Goal: Task Accomplishment & Management: Manage account settings

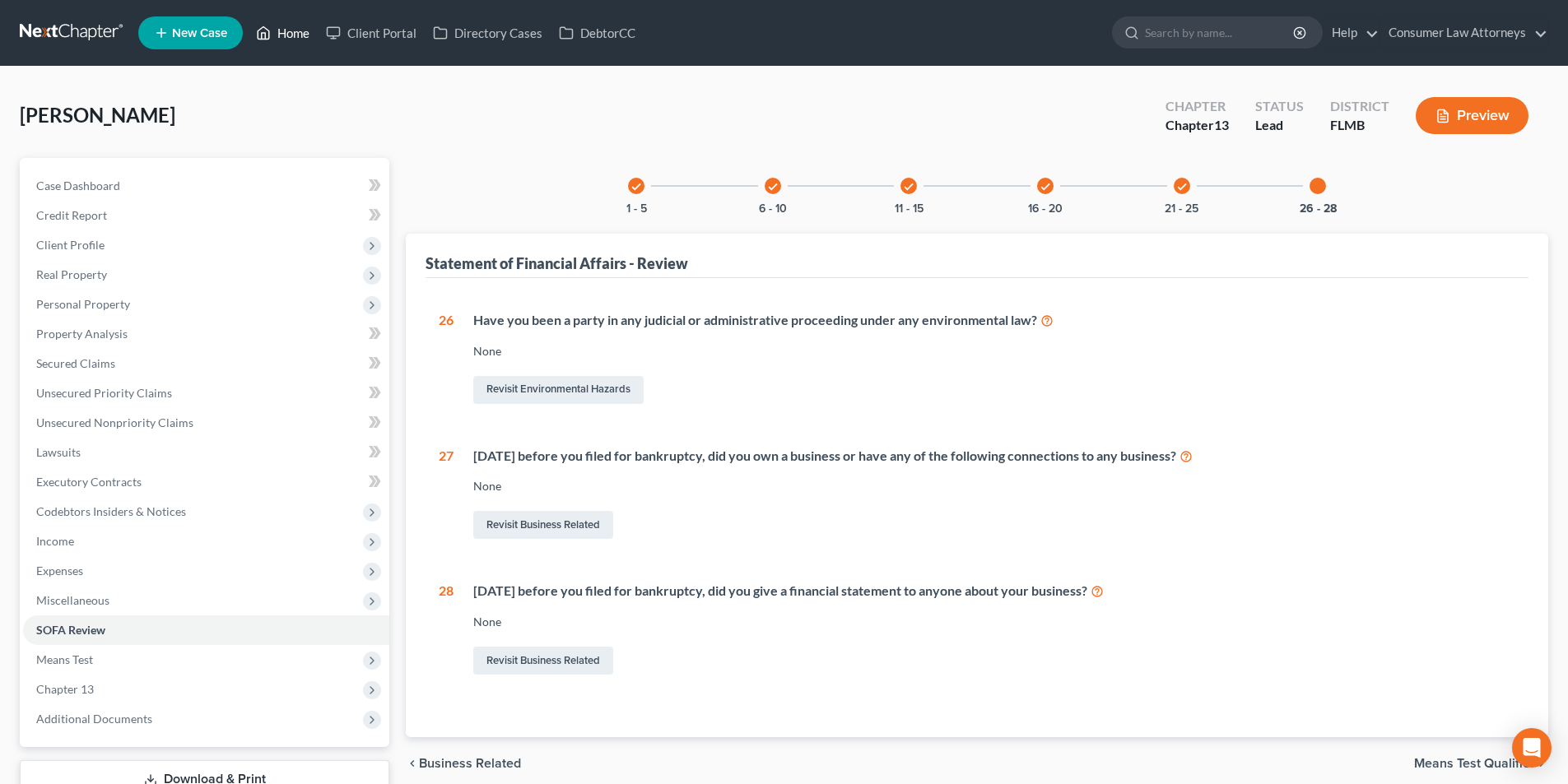
click at [283, 35] on link "Home" at bounding box center [283, 33] width 70 height 30
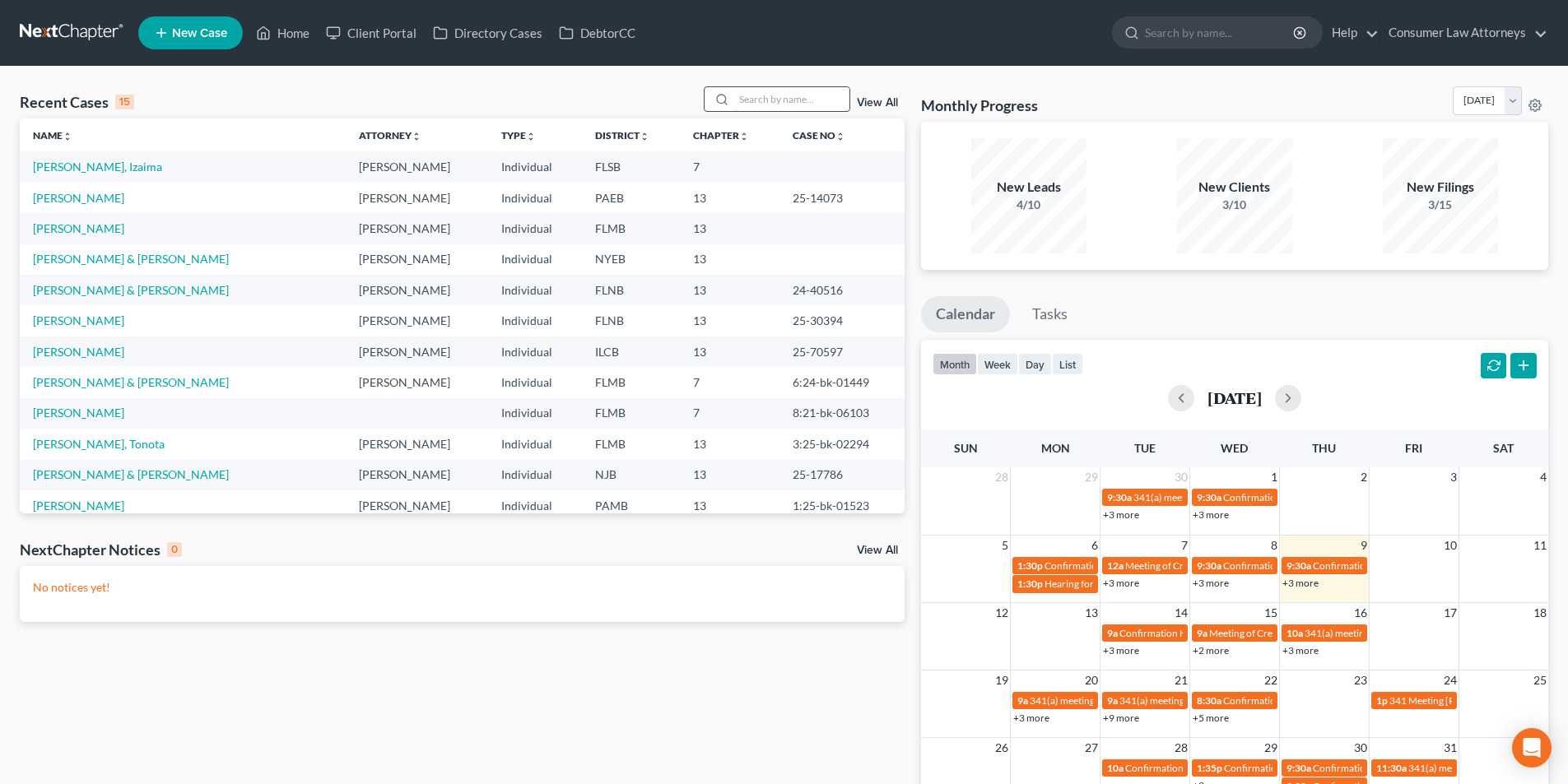
click at [751, 103] on input "search" at bounding box center [791, 99] width 115 height 24
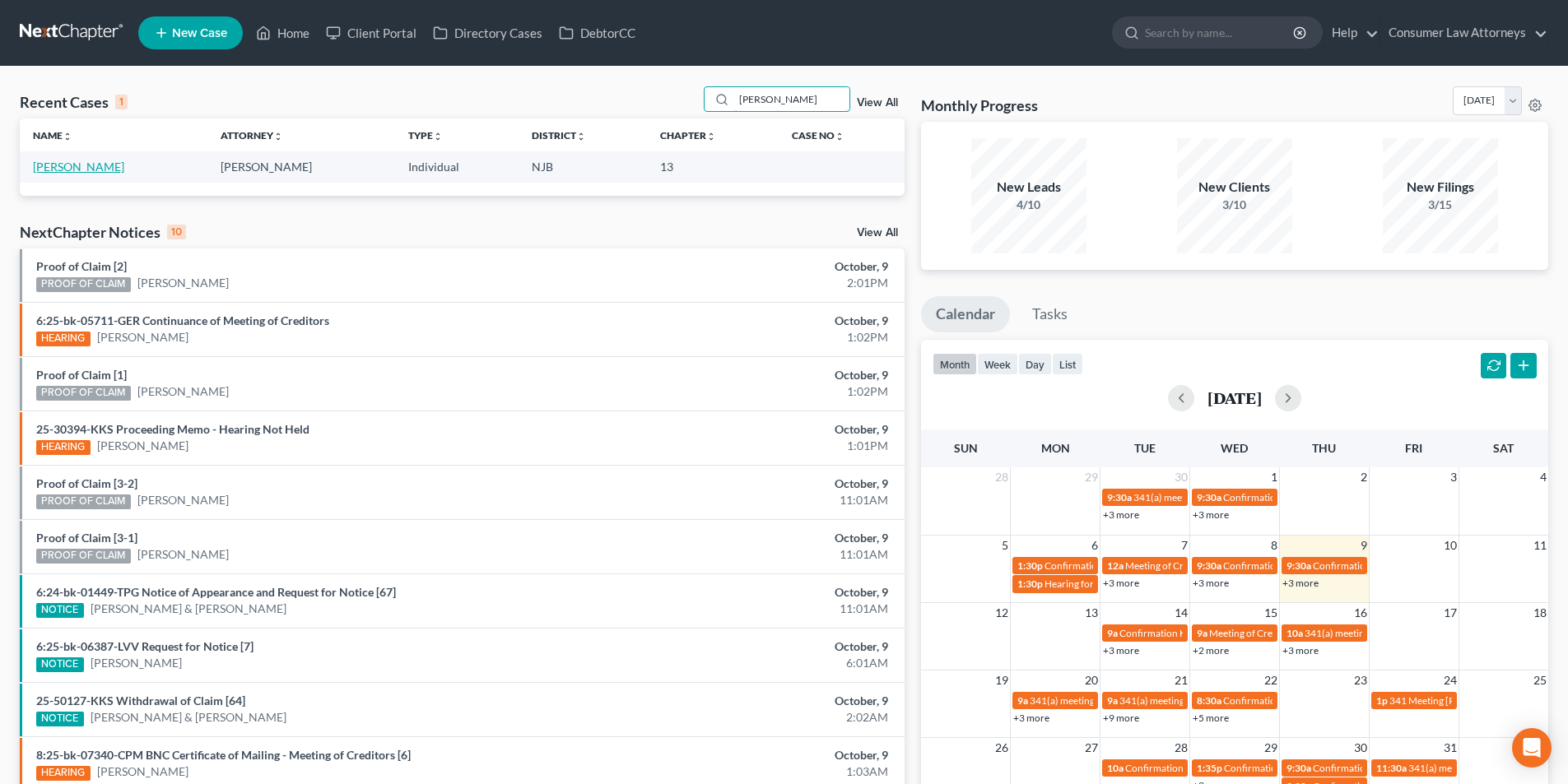
type input "[PERSON_NAME]"
click at [82, 161] on link "[PERSON_NAME]" at bounding box center [78, 166] width 92 height 14
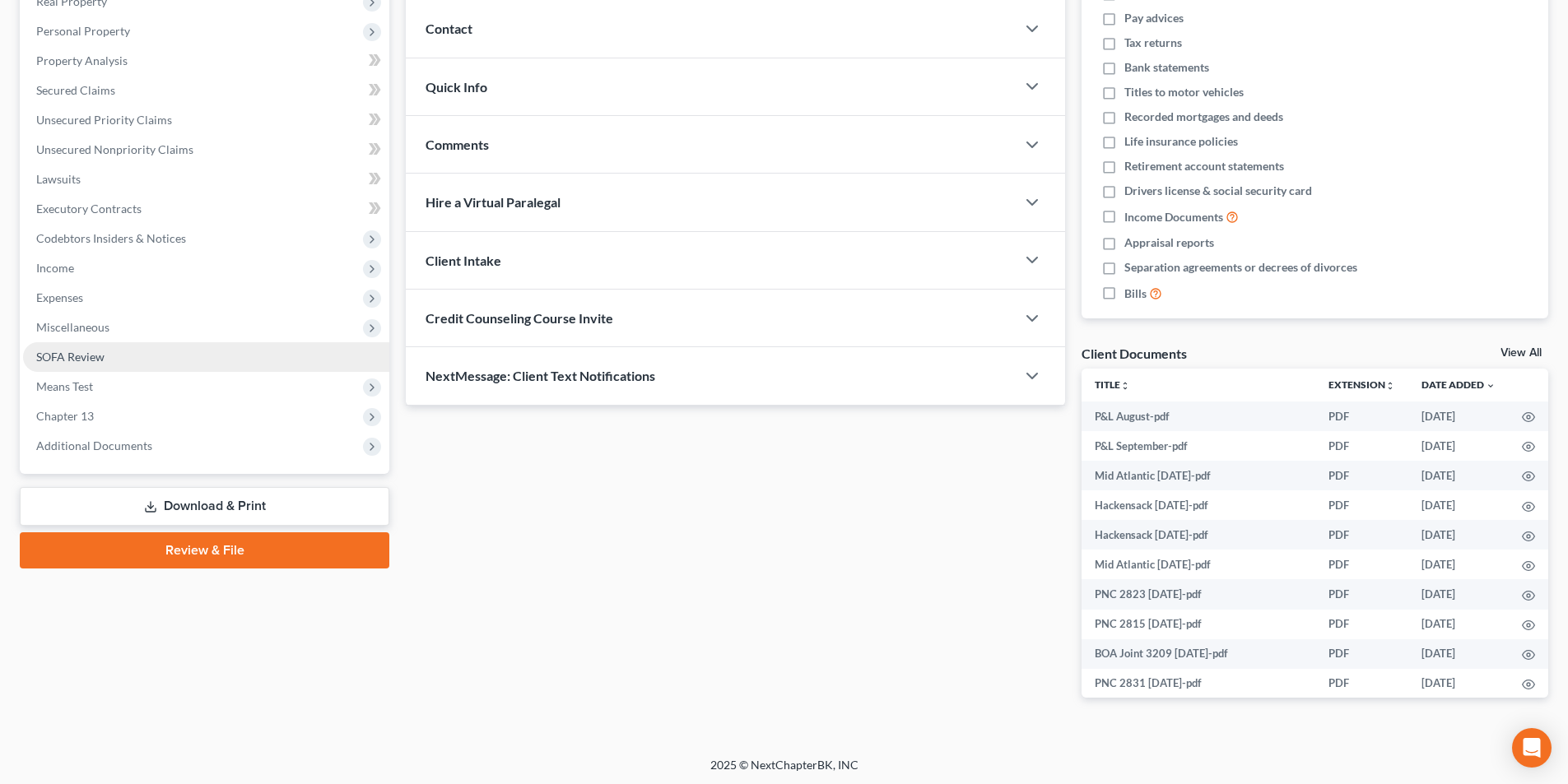
scroll to position [276, 0]
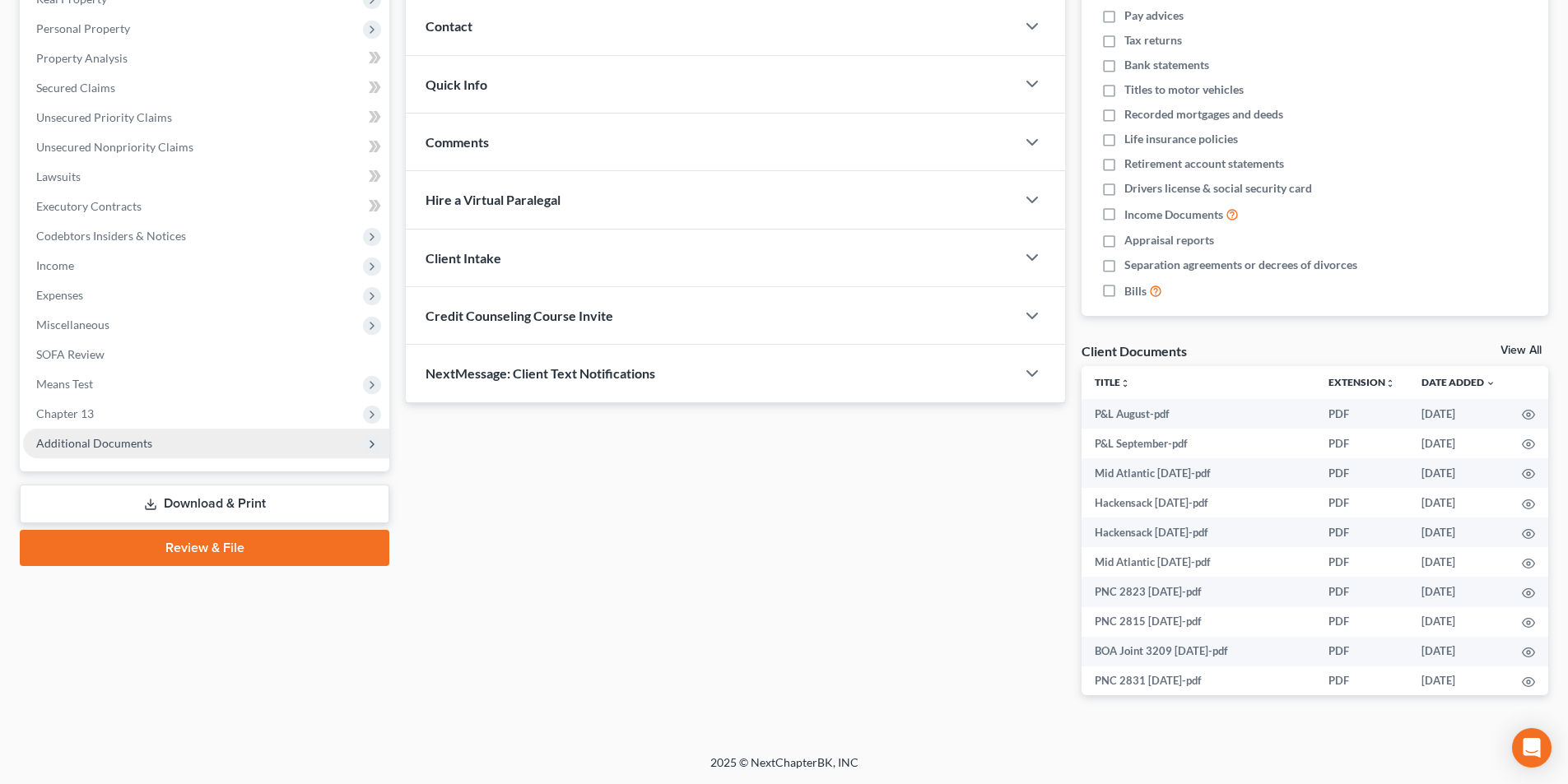
click at [83, 438] on span "Additional Documents" at bounding box center [93, 443] width 116 height 14
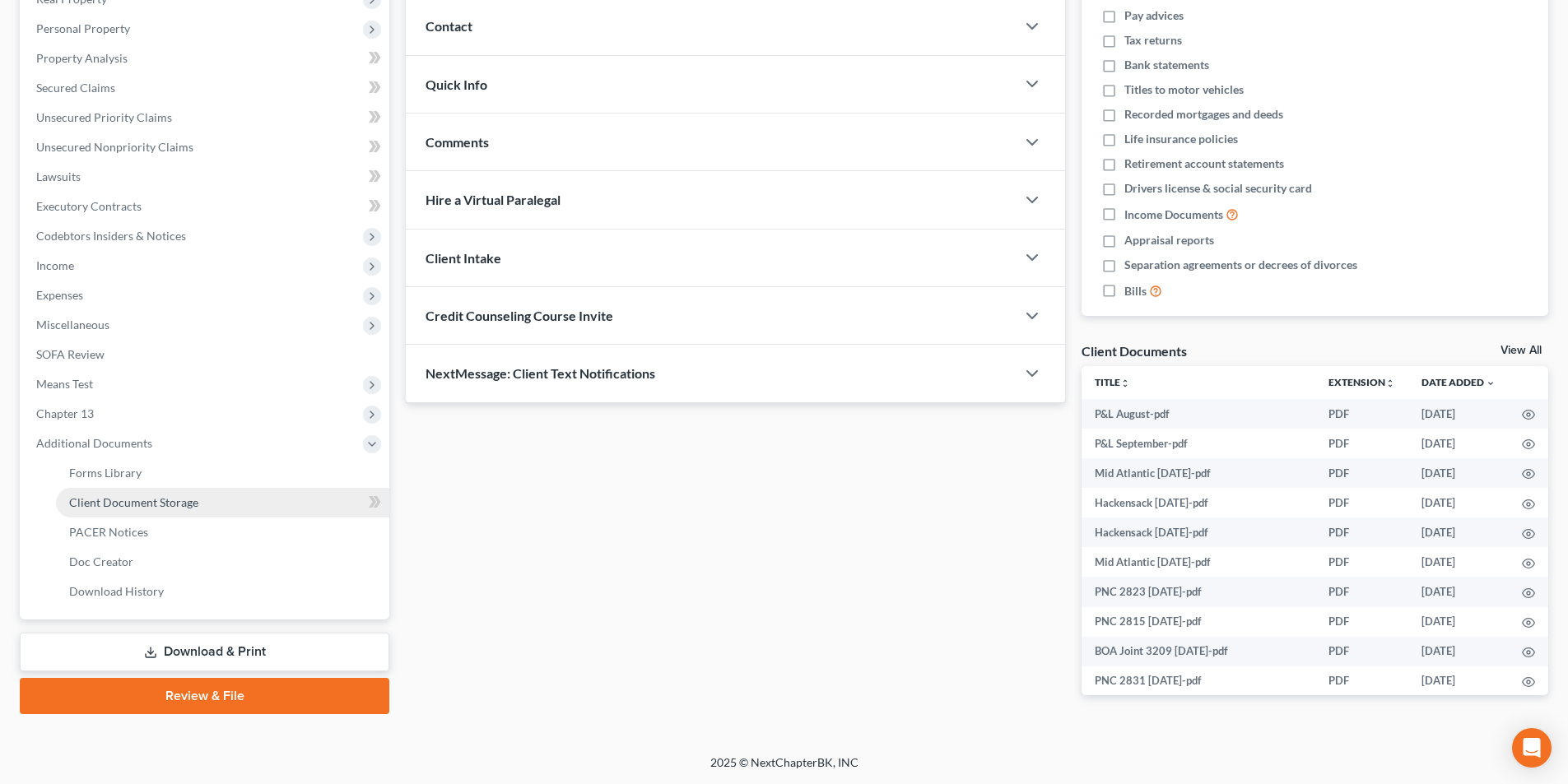
click at [120, 505] on span "Client Document Storage" at bounding box center [134, 502] width 129 height 14
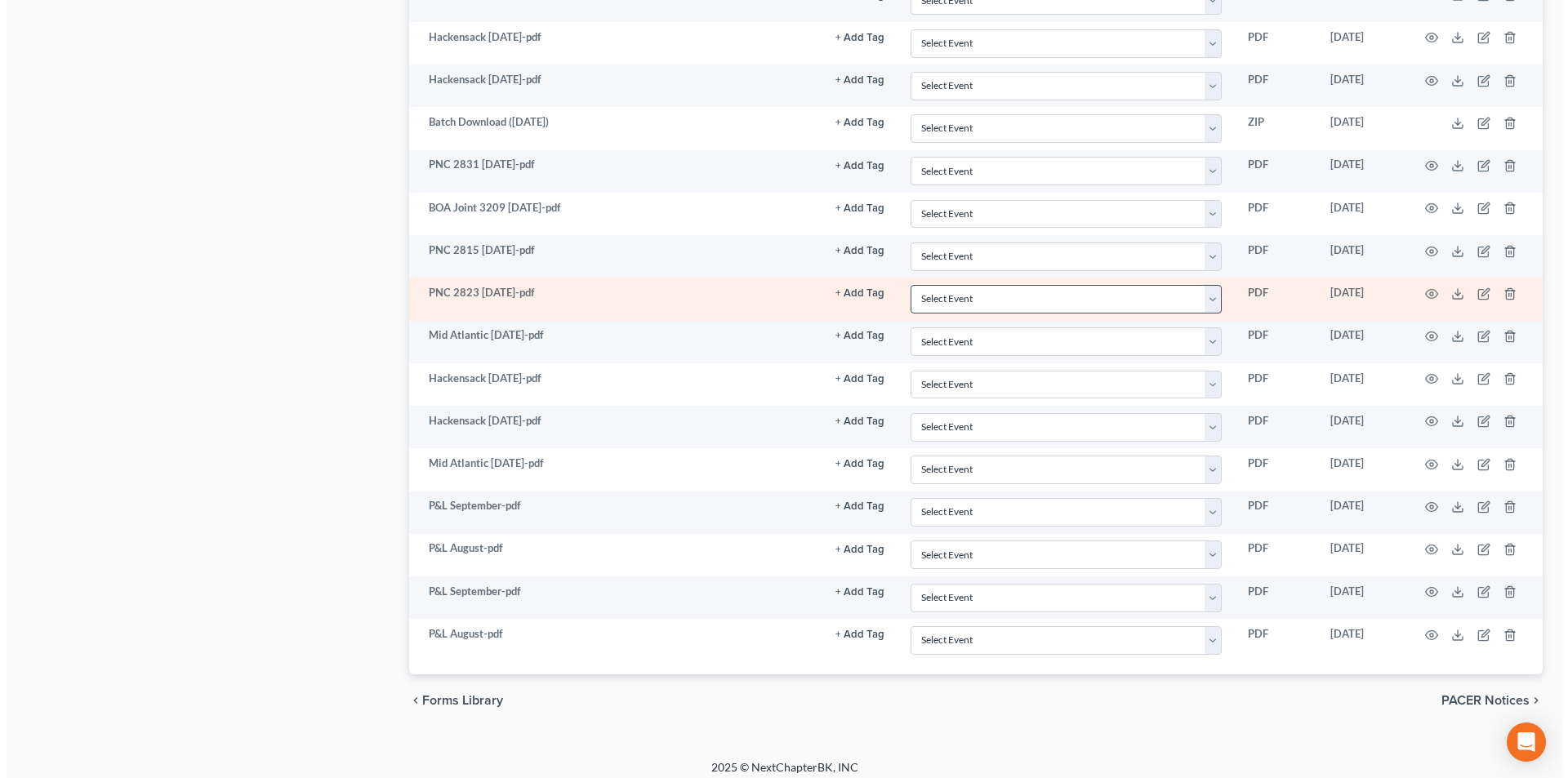
scroll to position [2174, 0]
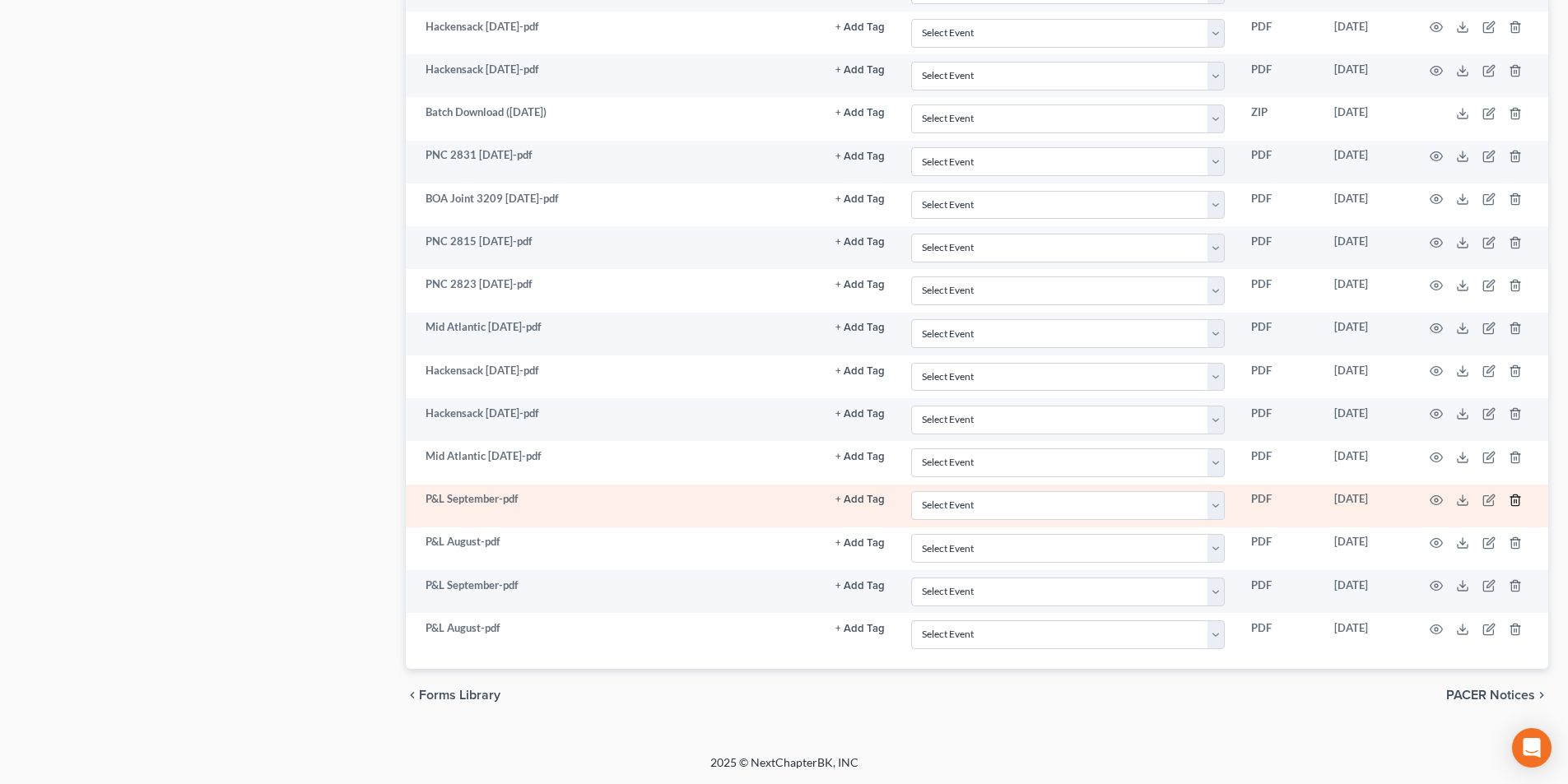
click at [1514, 500] on icon "button" at bounding box center [1515, 500] width 13 height 13
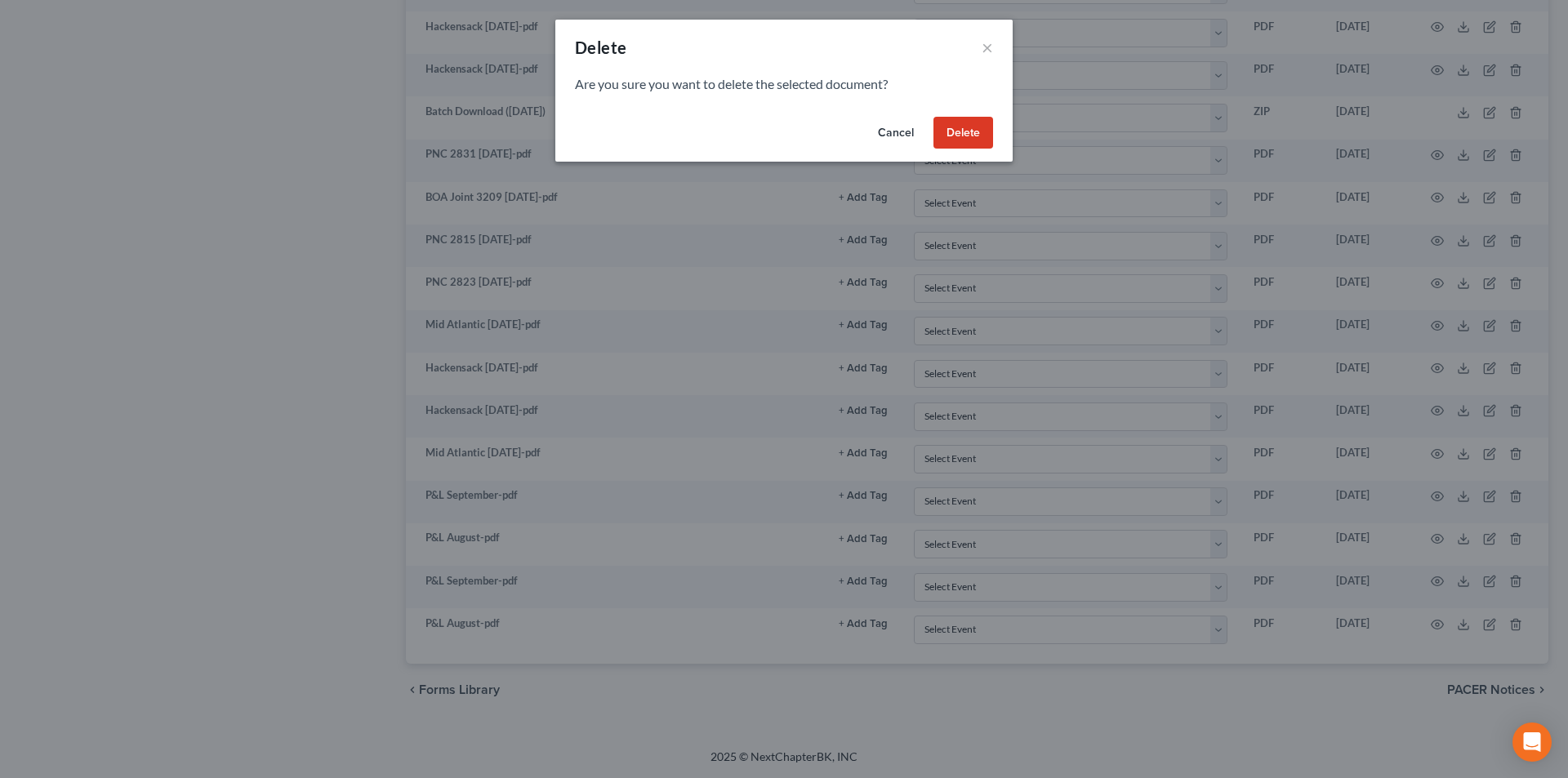
click at [984, 132] on button "Delete" at bounding box center [963, 133] width 60 height 32
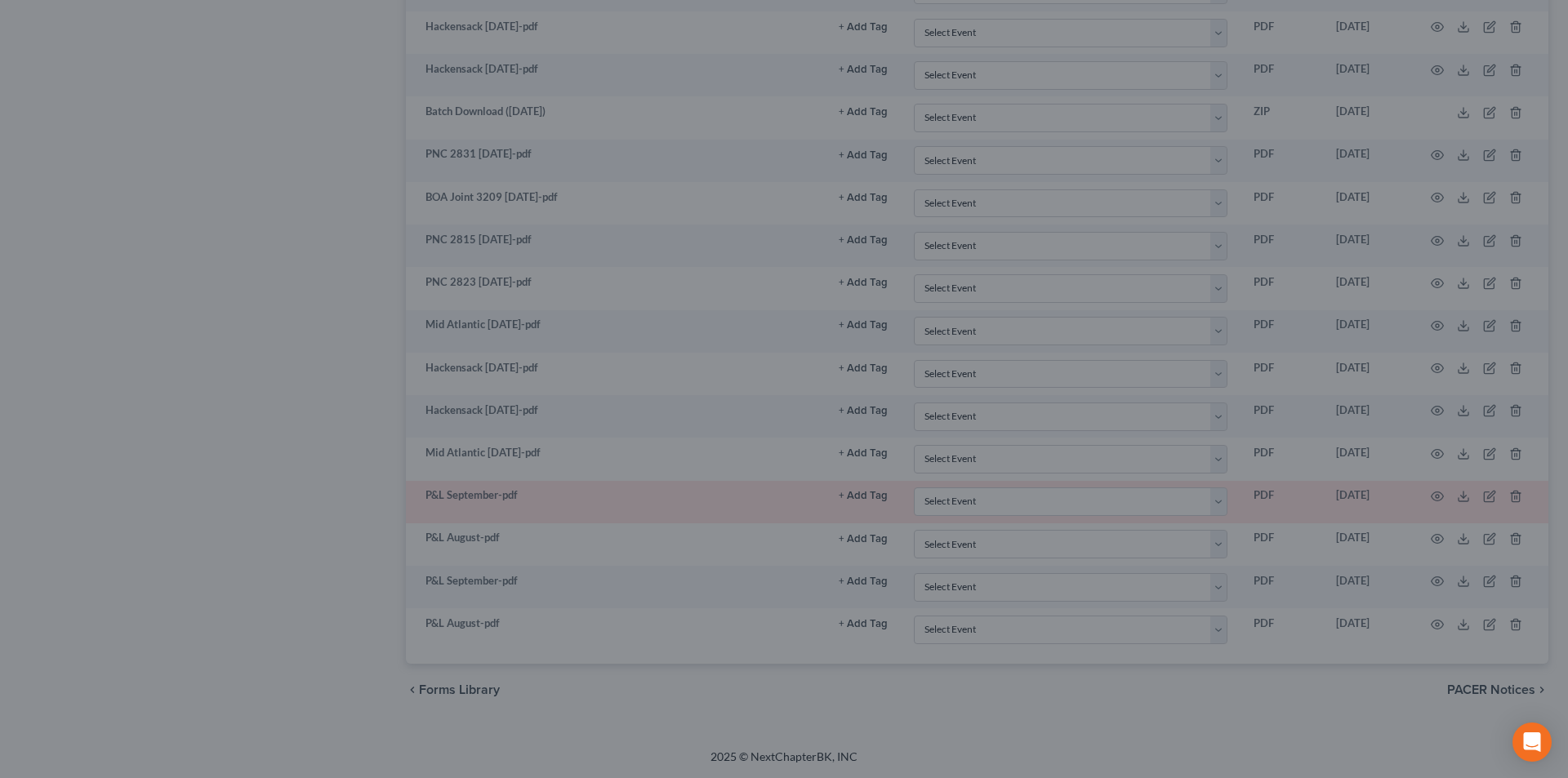
scroll to position [2132, 0]
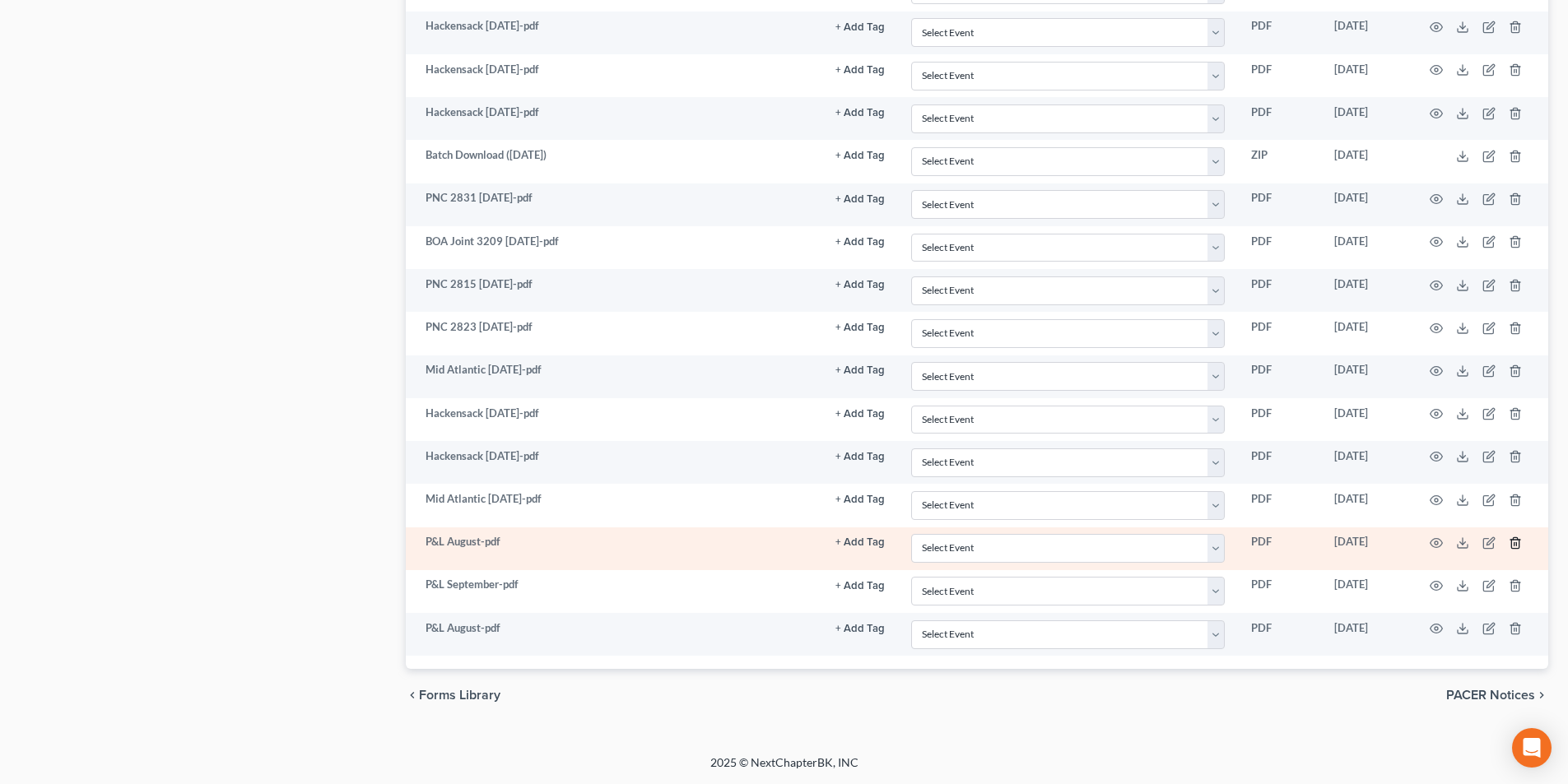
click at [1515, 547] on icon "button" at bounding box center [1515, 542] width 13 height 13
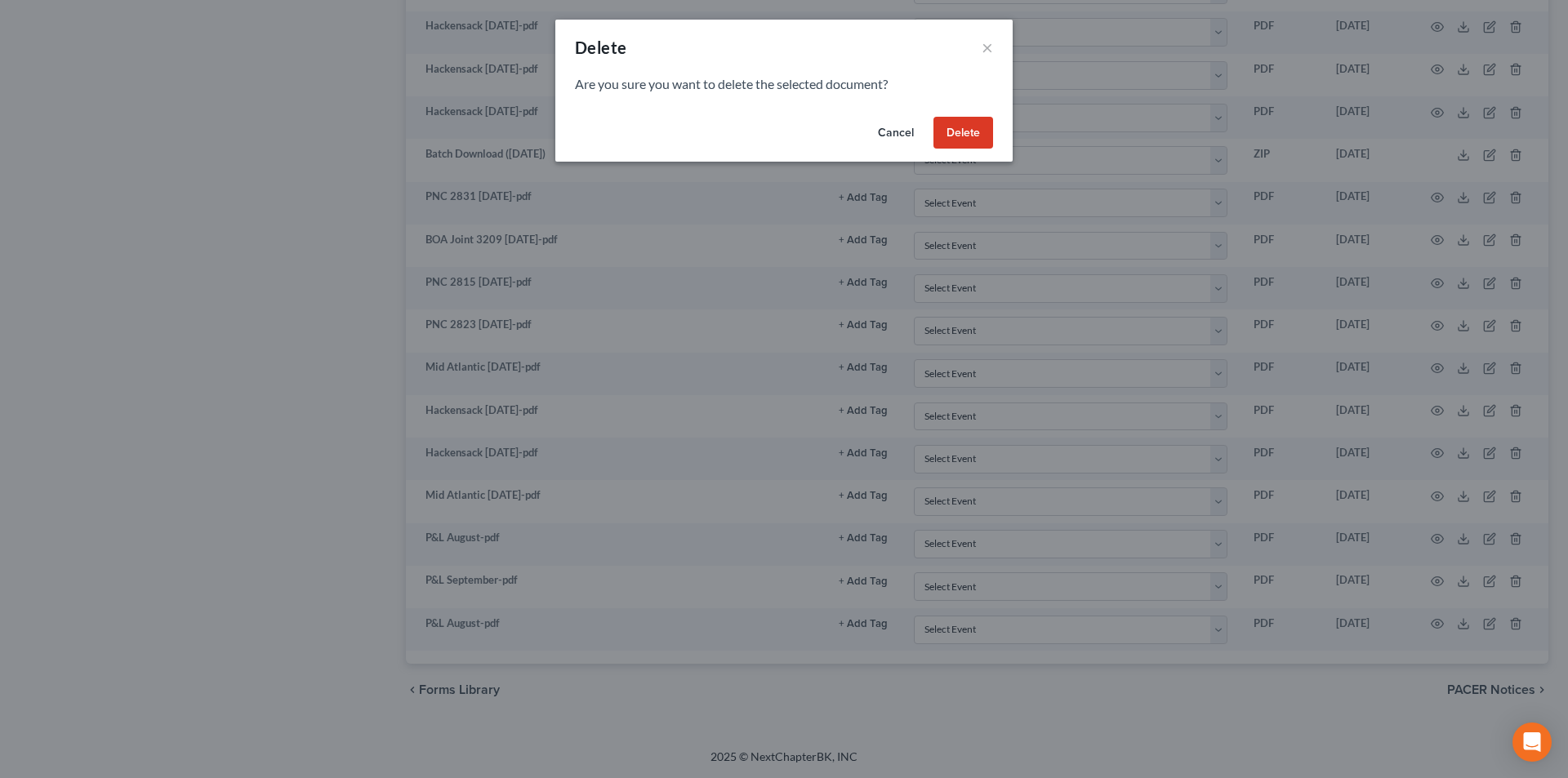
click at [988, 135] on button "Delete" at bounding box center [963, 133] width 60 height 32
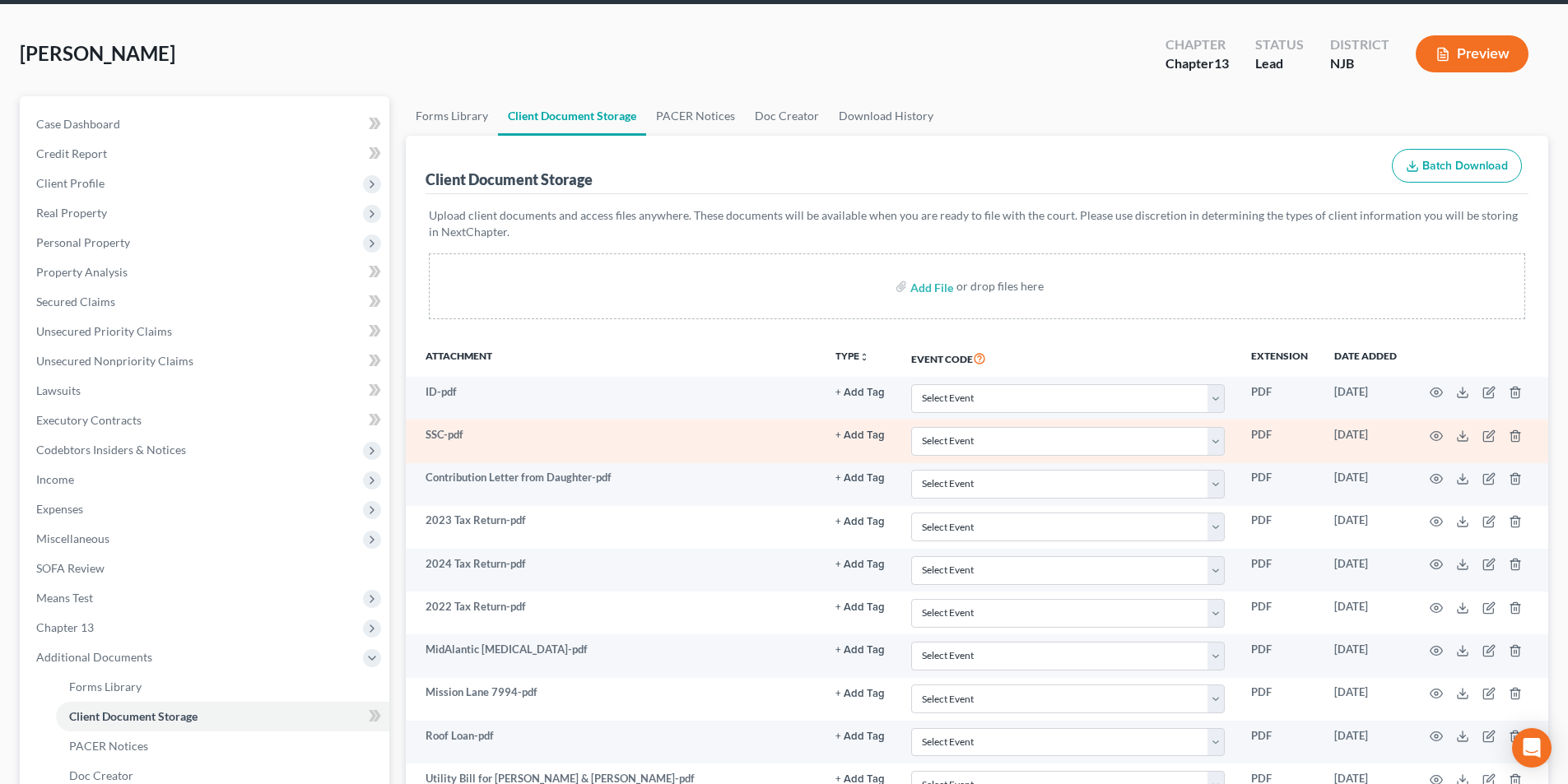
scroll to position [0, 0]
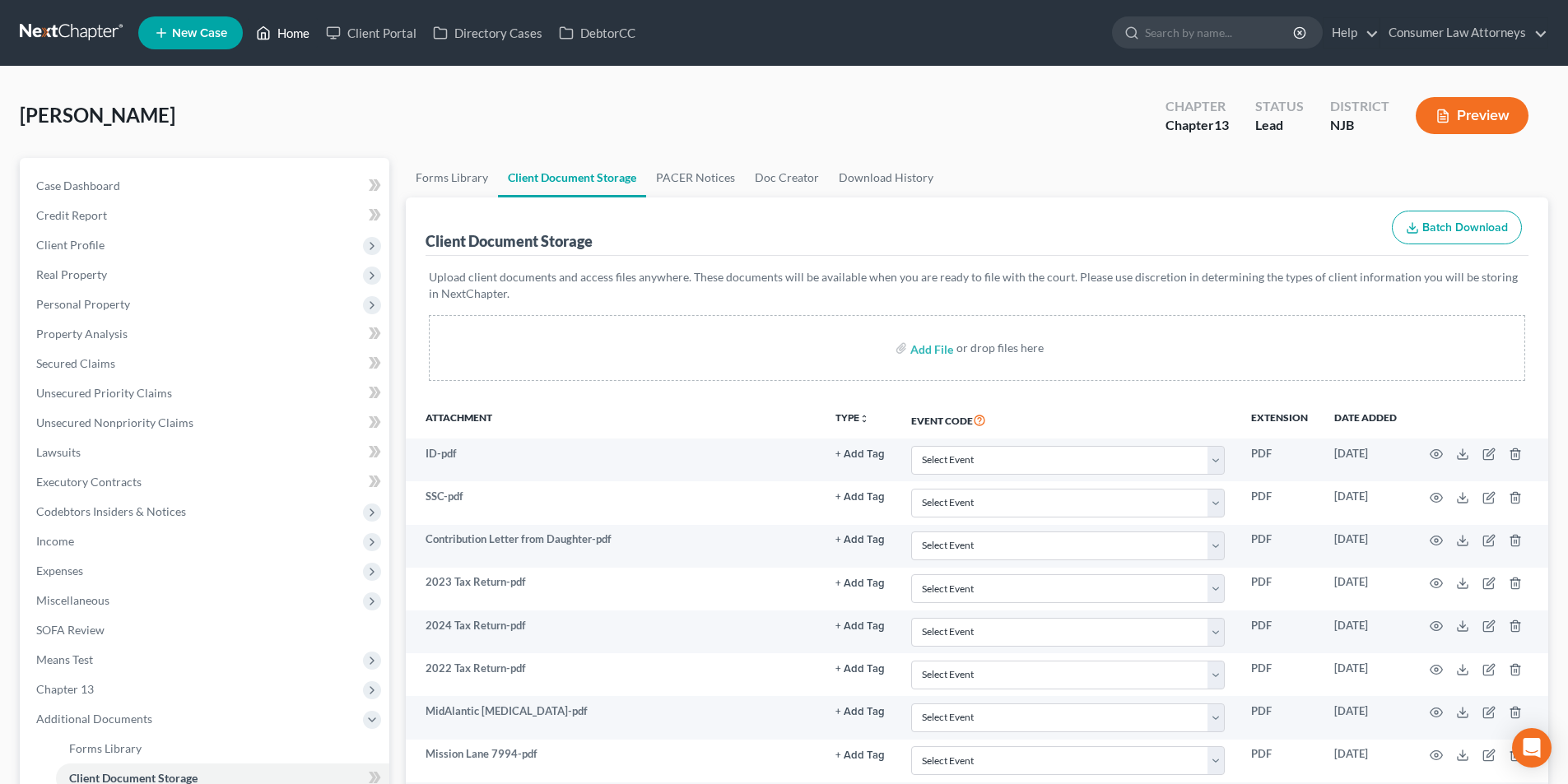
click at [302, 33] on link "Home" at bounding box center [283, 33] width 70 height 30
